Goal: Task Accomplishment & Management: Complete application form

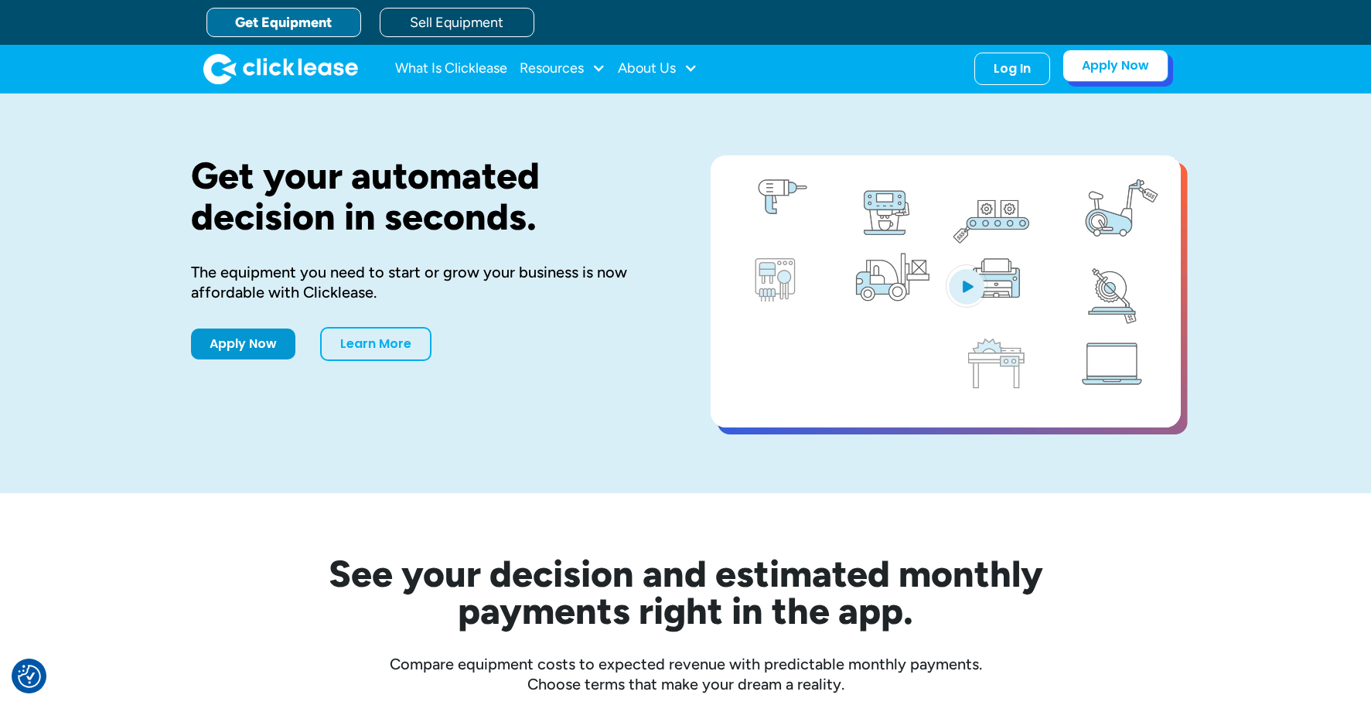
click at [1099, 62] on link "Apply Now" at bounding box center [1115, 65] width 106 height 32
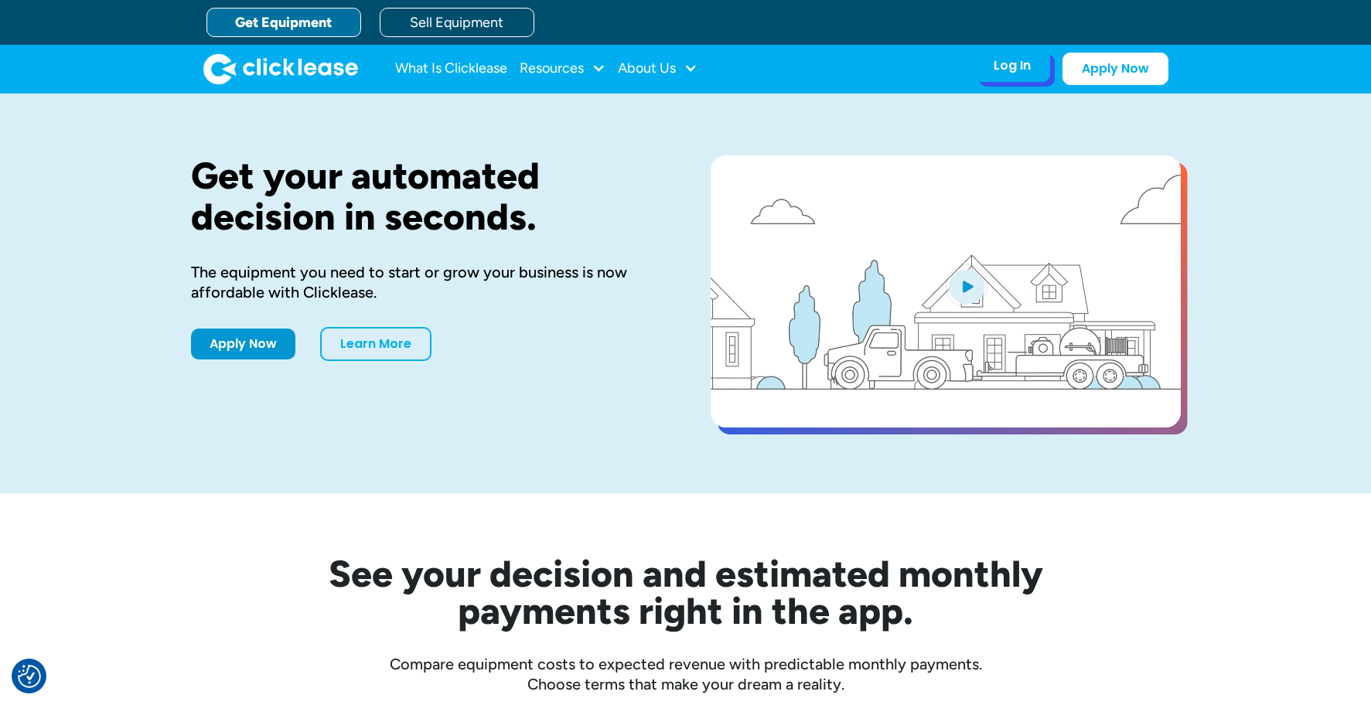
click at [1006, 66] on div "Log In" at bounding box center [1011, 65] width 37 height 15
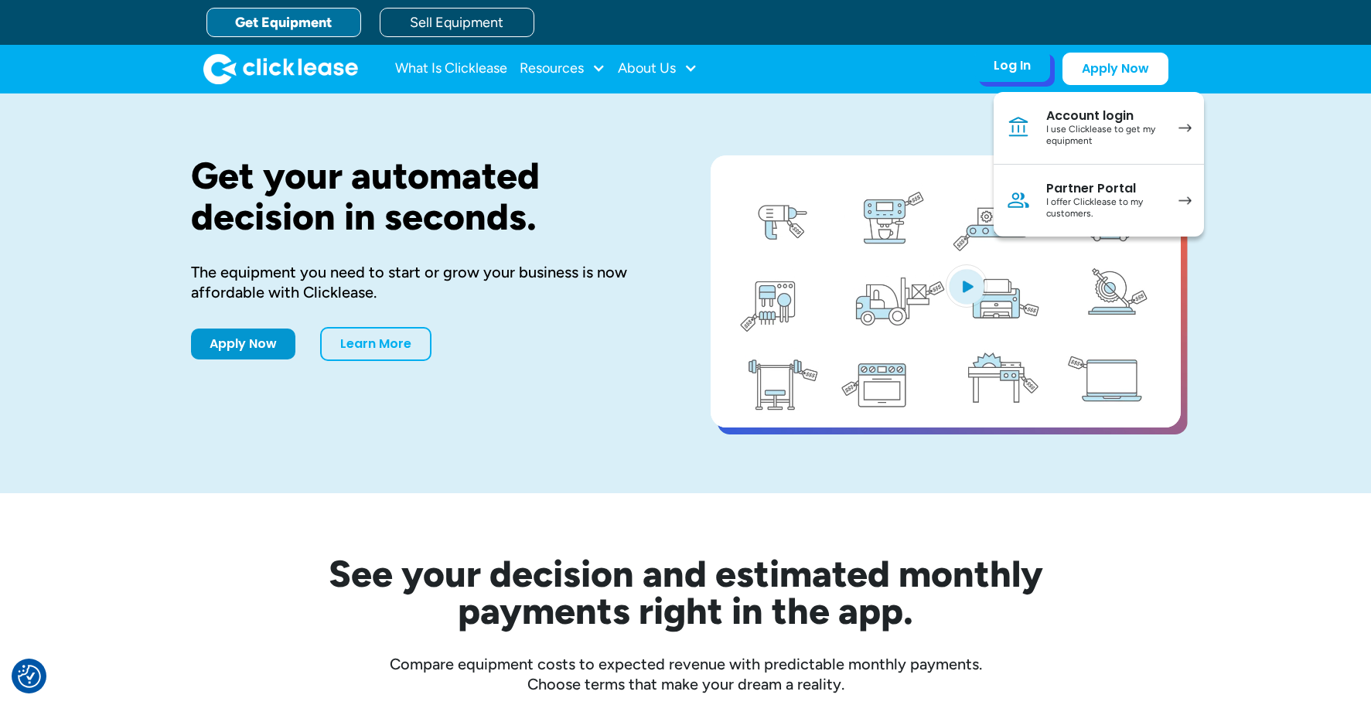
click at [1082, 197] on div "I offer Clicklease to my customers." at bounding box center [1104, 208] width 117 height 24
